Goal: Information Seeking & Learning: Learn about a topic

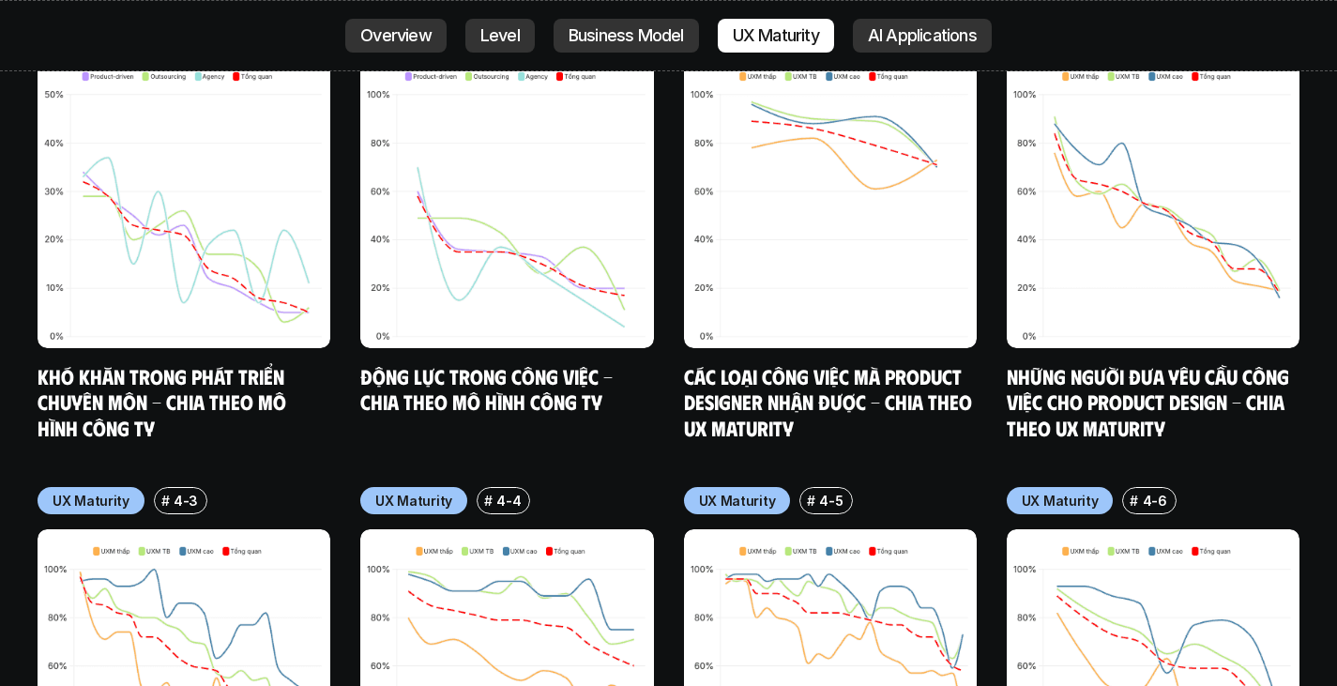
scroll to position [8607, 0]
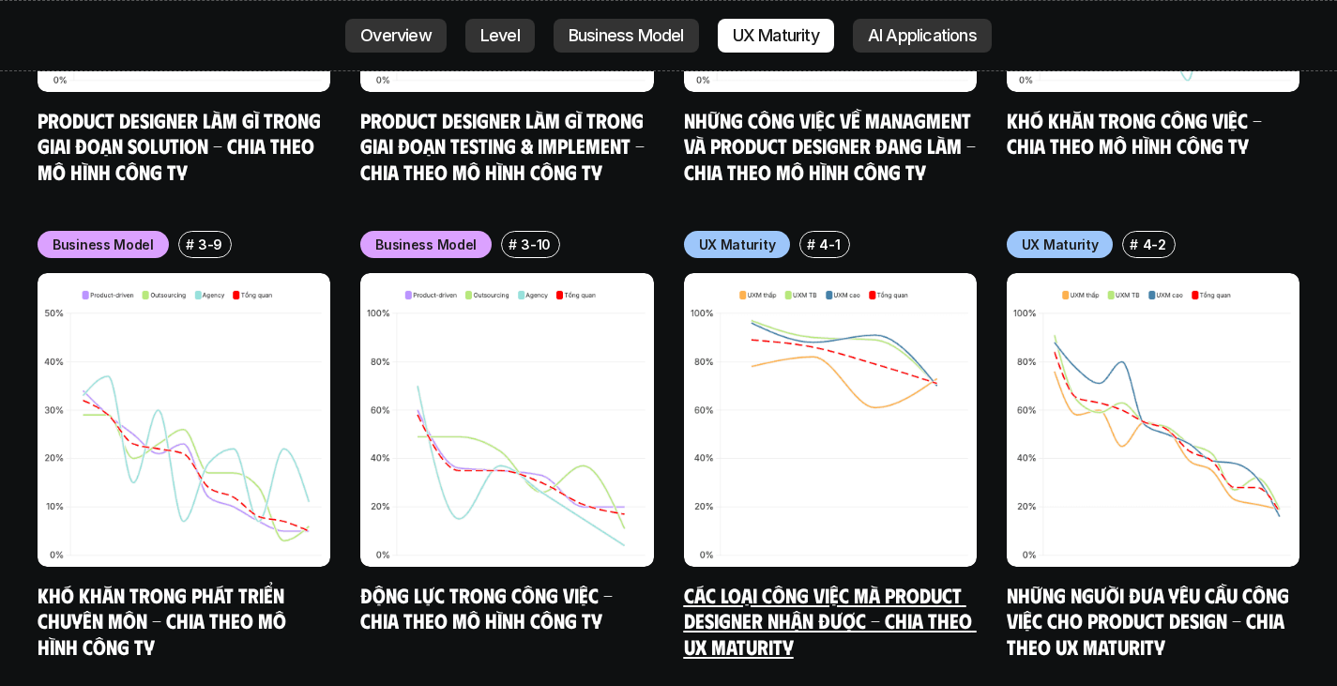
click at [936, 346] on img at bounding box center [830, 419] width 293 height 293
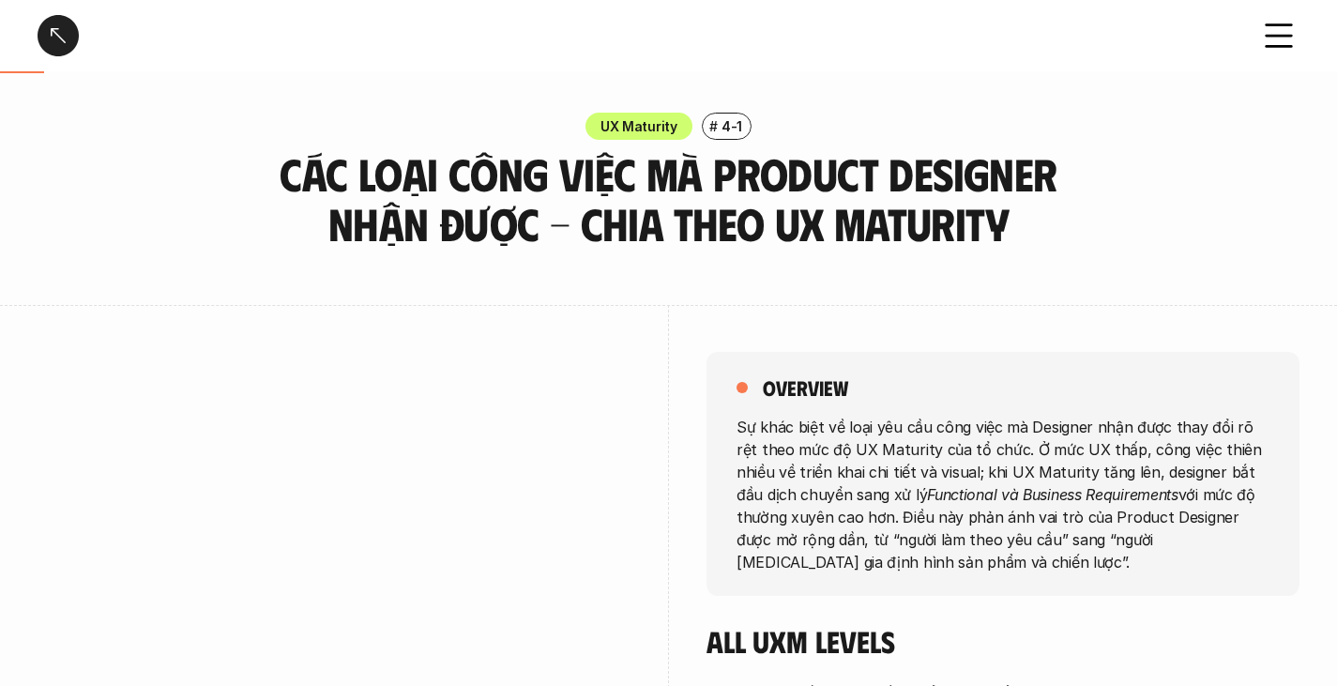
scroll to position [219, 0]
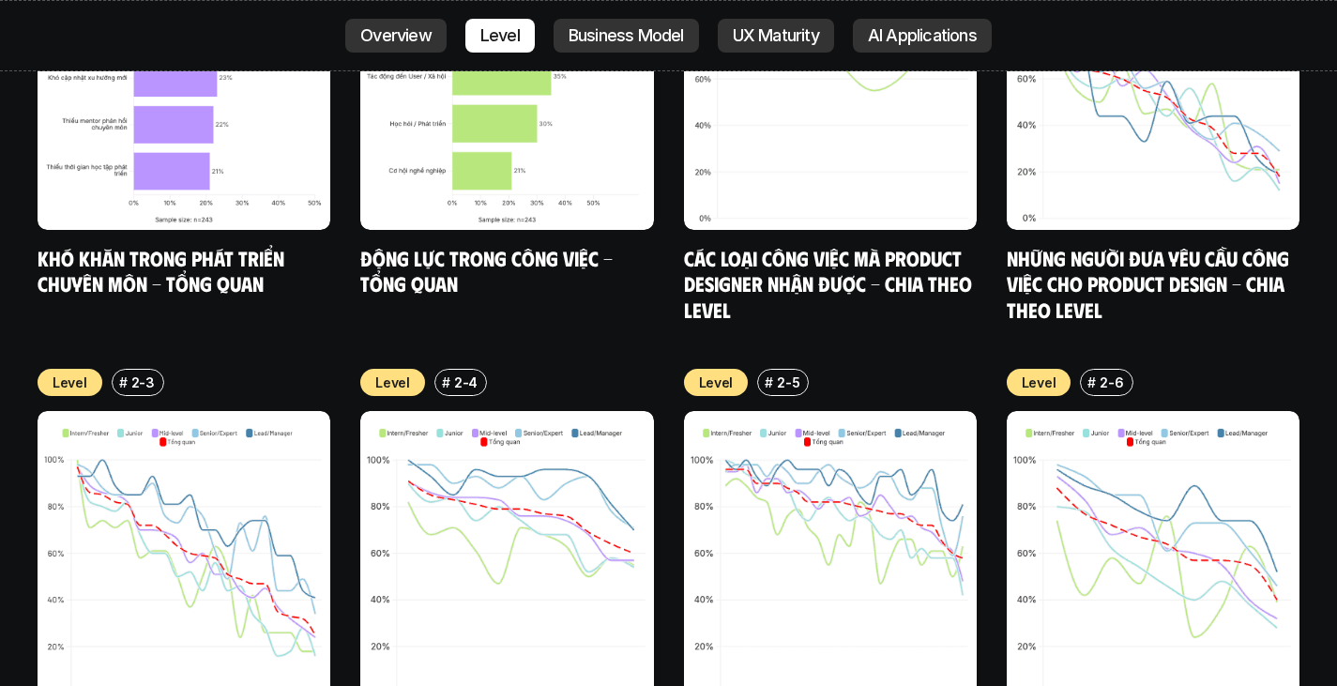
scroll to position [6350, 0]
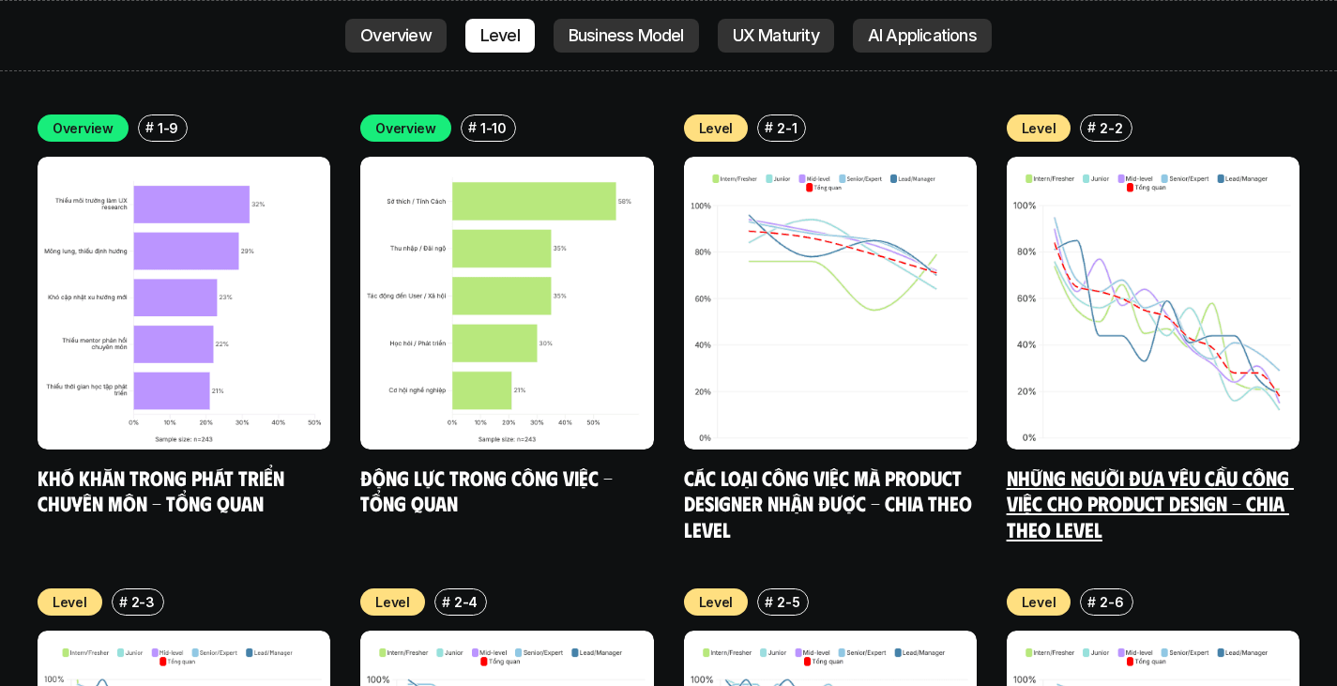
click at [1146, 277] on img at bounding box center [1153, 303] width 293 height 293
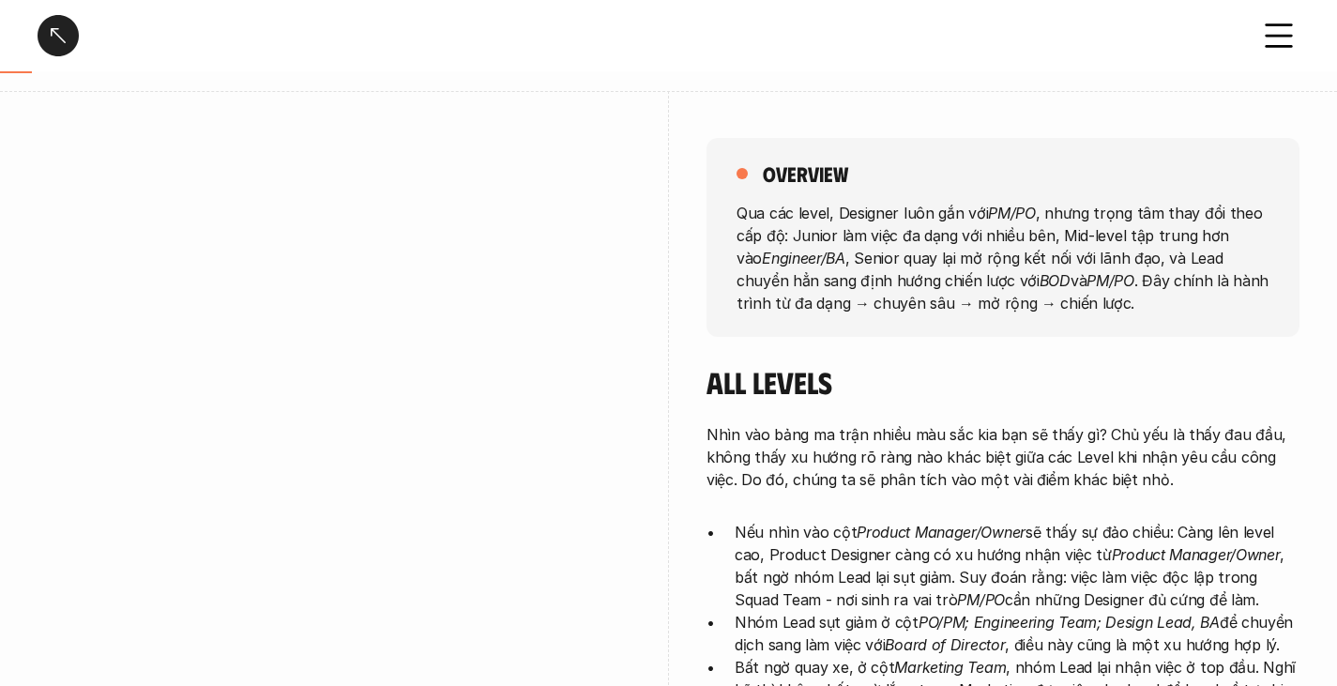
scroll to position [219, 0]
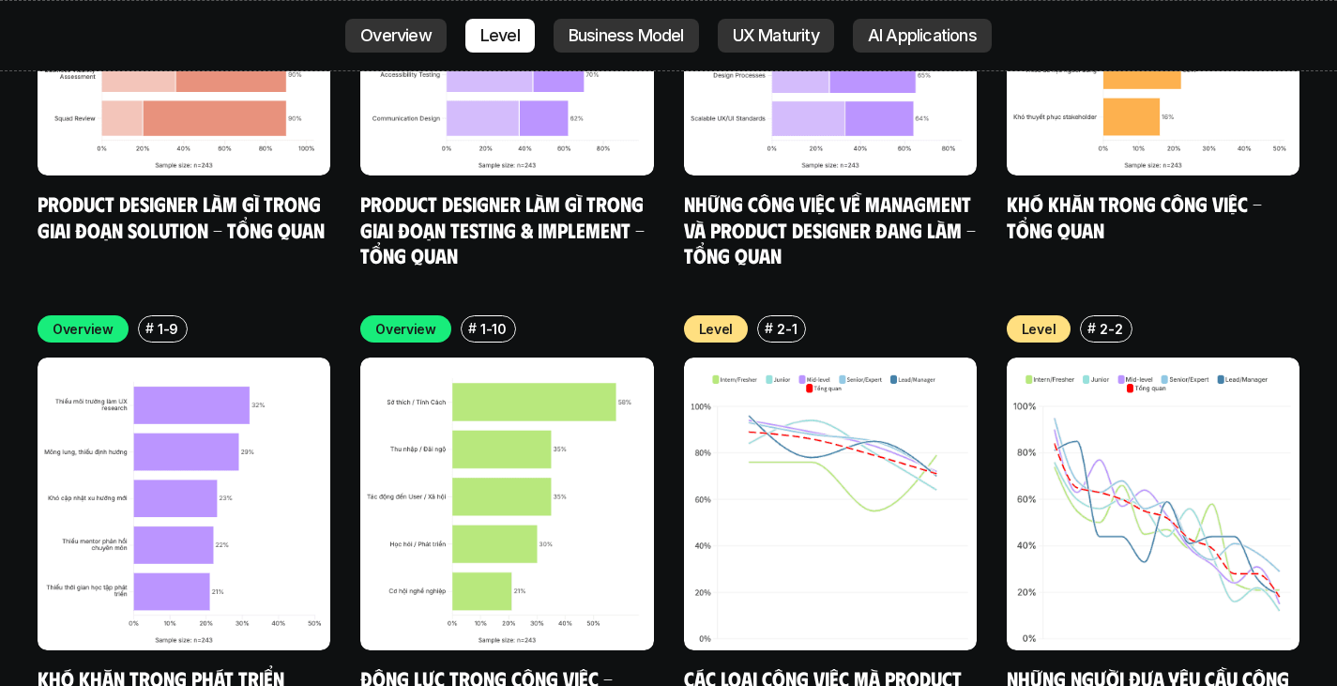
scroll to position [6587, 0]
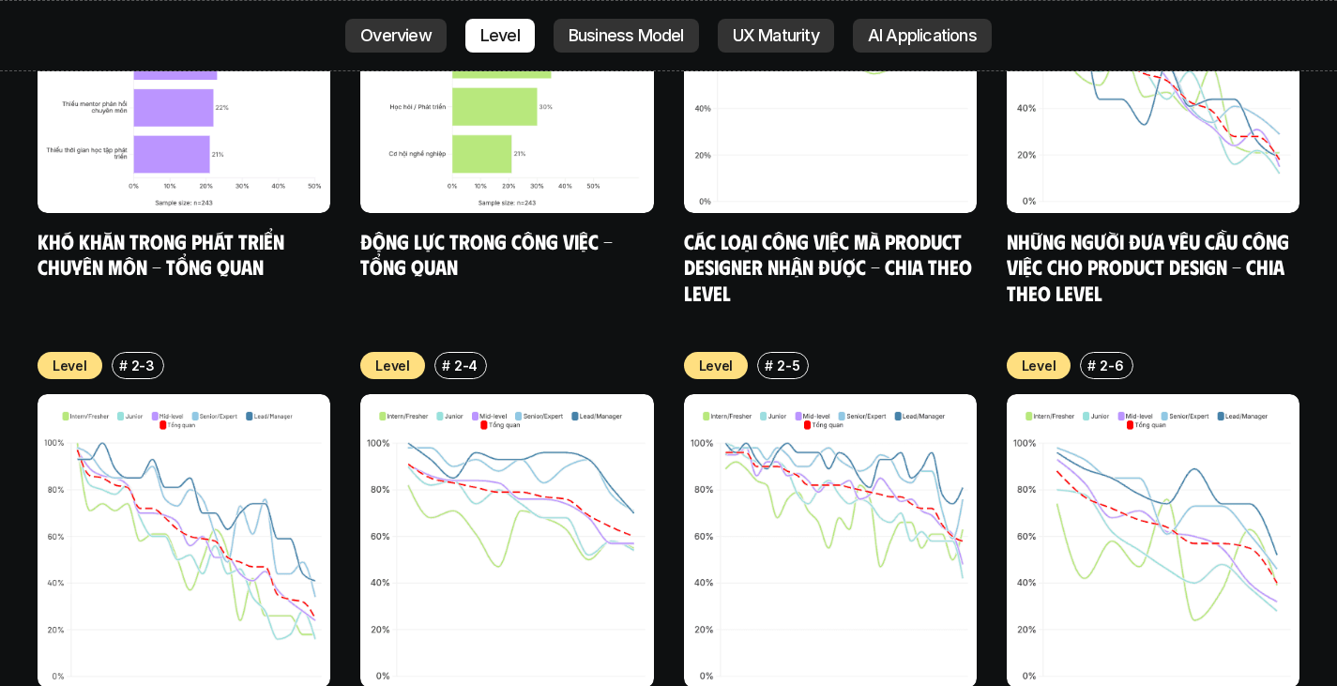
click at [790, 425] on img at bounding box center [830, 540] width 293 height 293
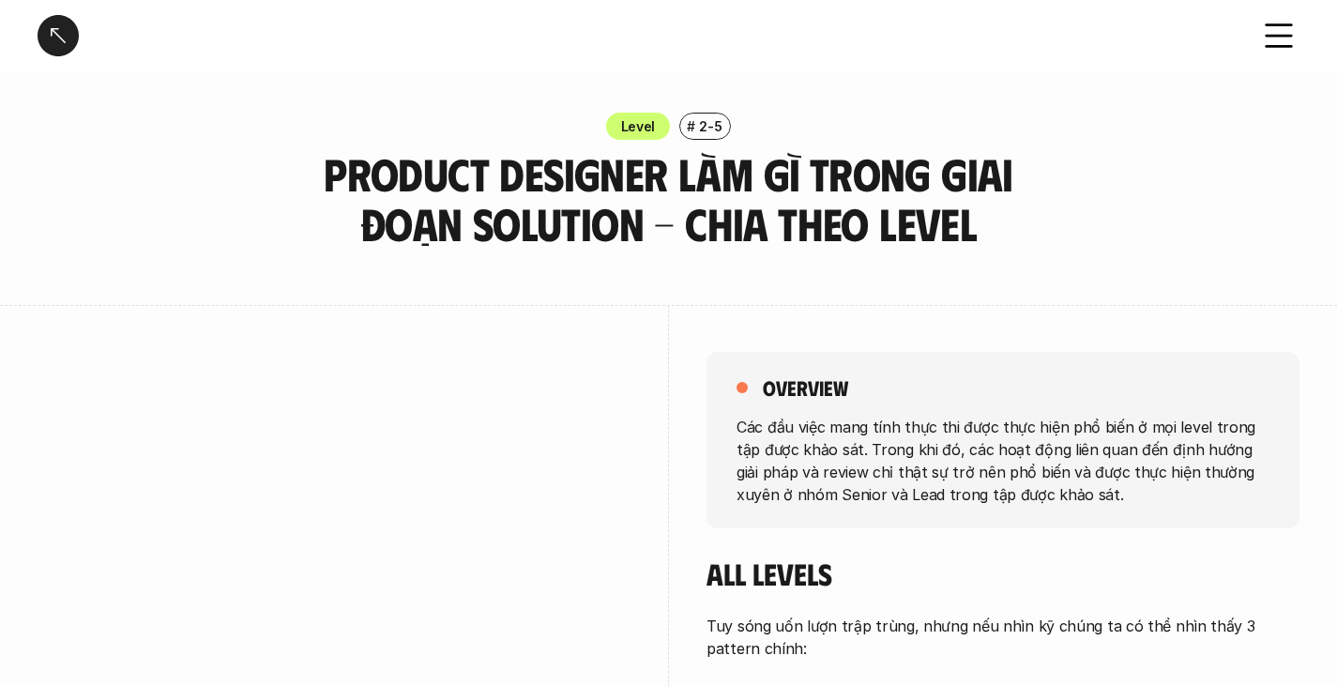
scroll to position [6587, 0]
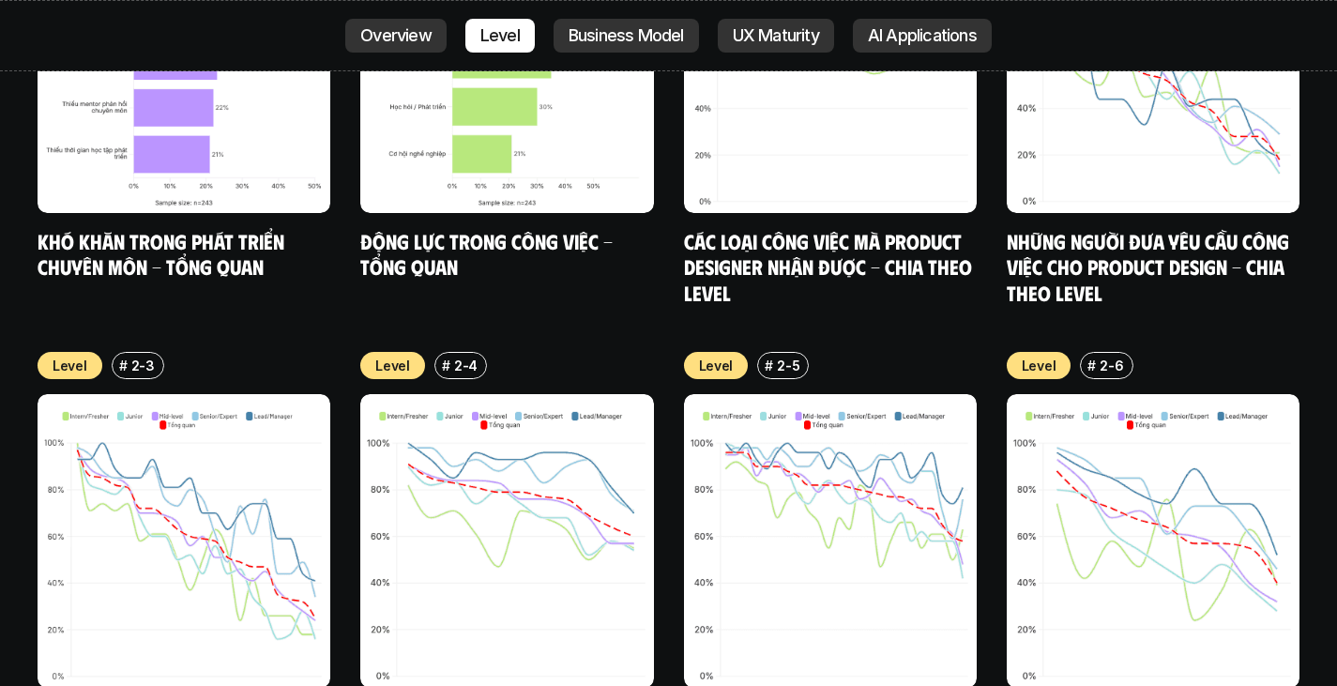
click at [603, 506] on img at bounding box center [506, 540] width 293 height 293
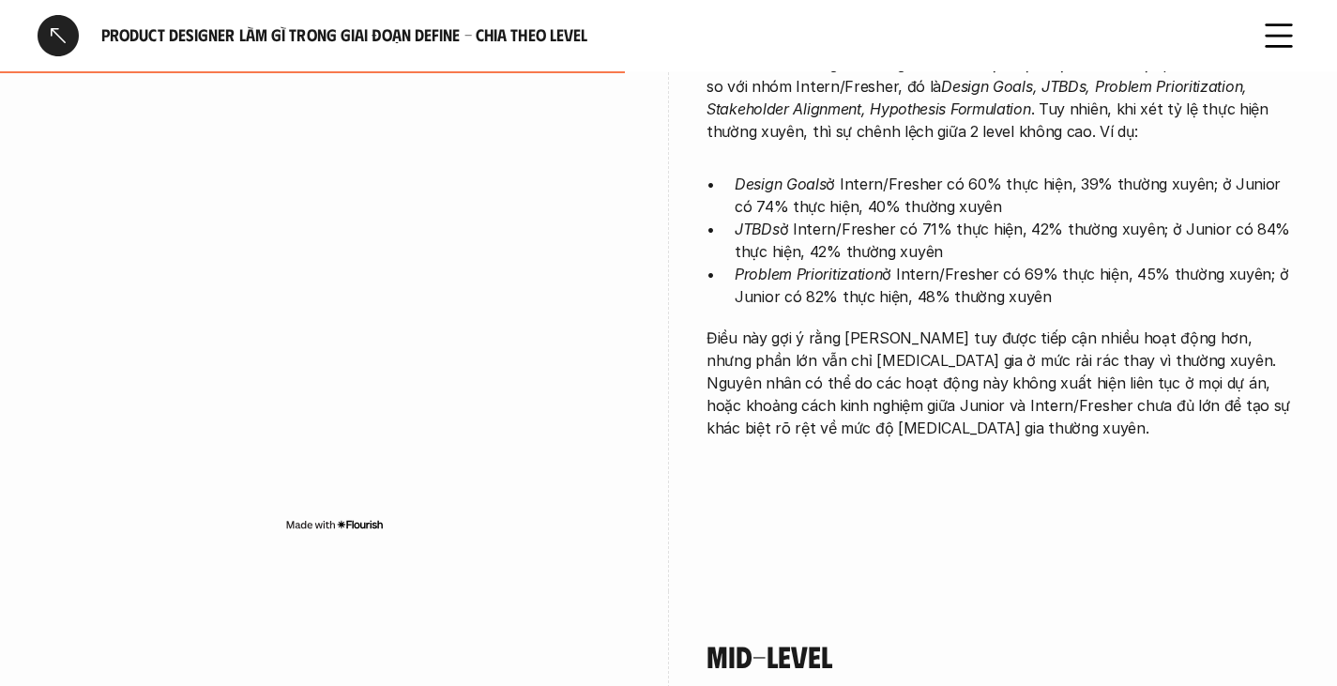
scroll to position [2480, 0]
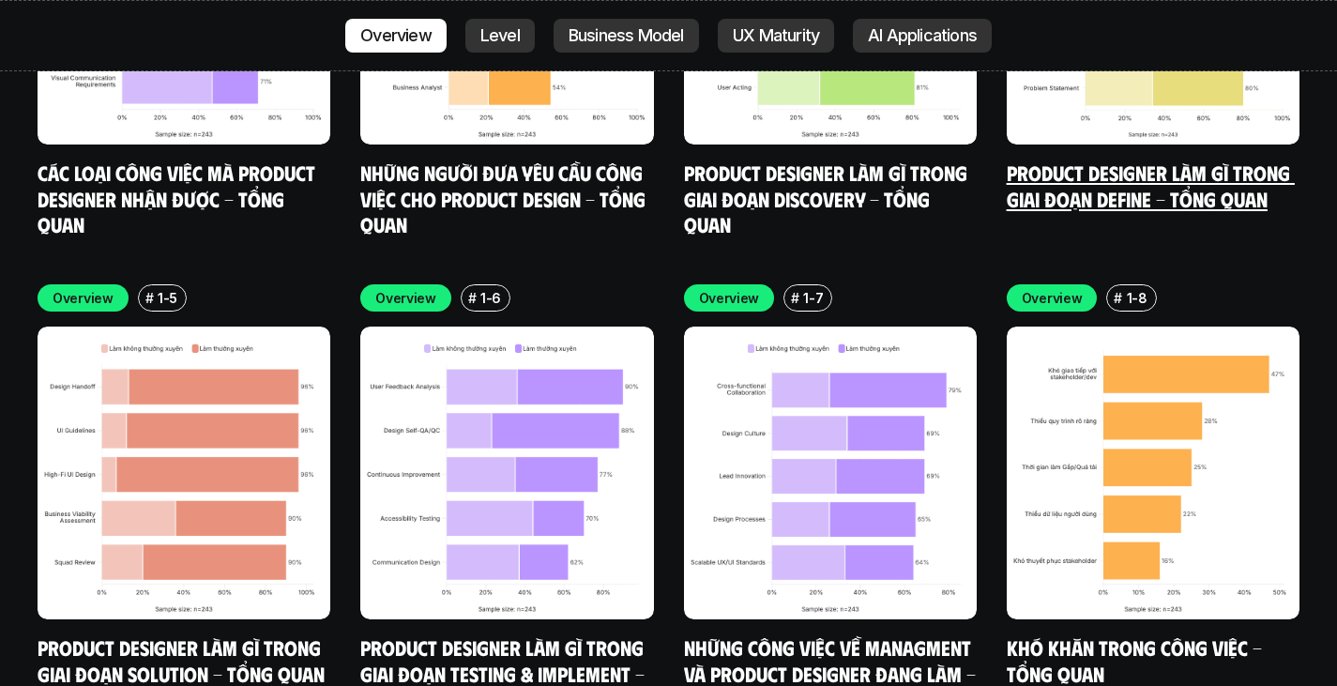
scroll to position [5707, 0]
